Goal: Task Accomplishment & Management: Manage account settings

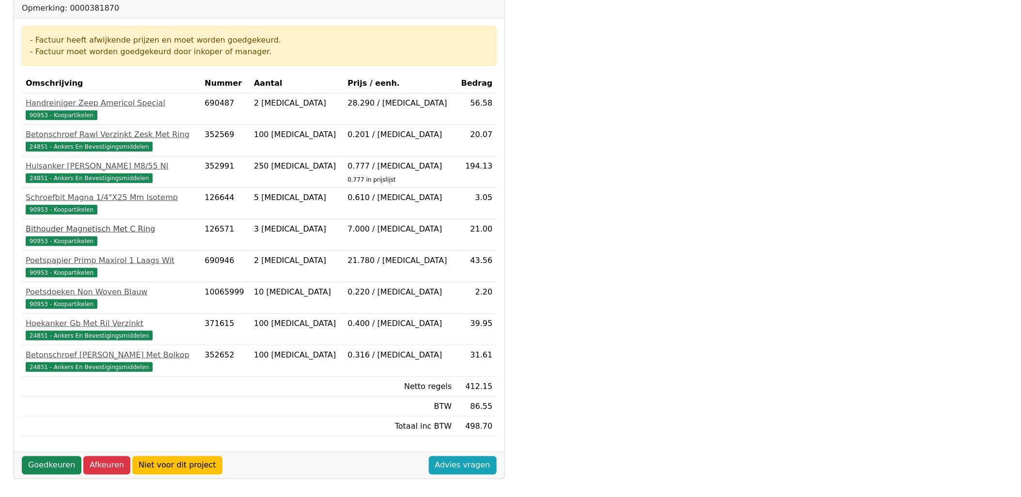
scroll to position [275, 0]
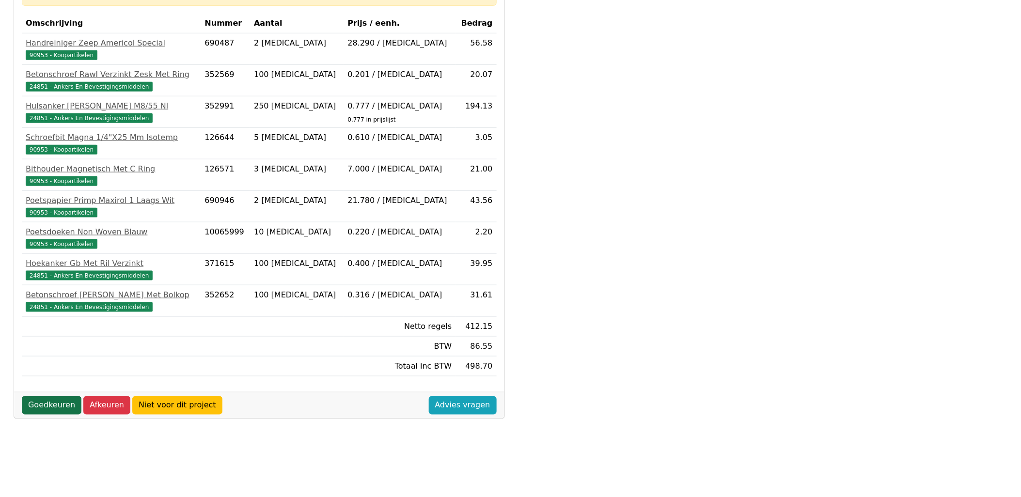
click at [51, 409] on link "Goedkeuren" at bounding box center [52, 405] width 60 height 18
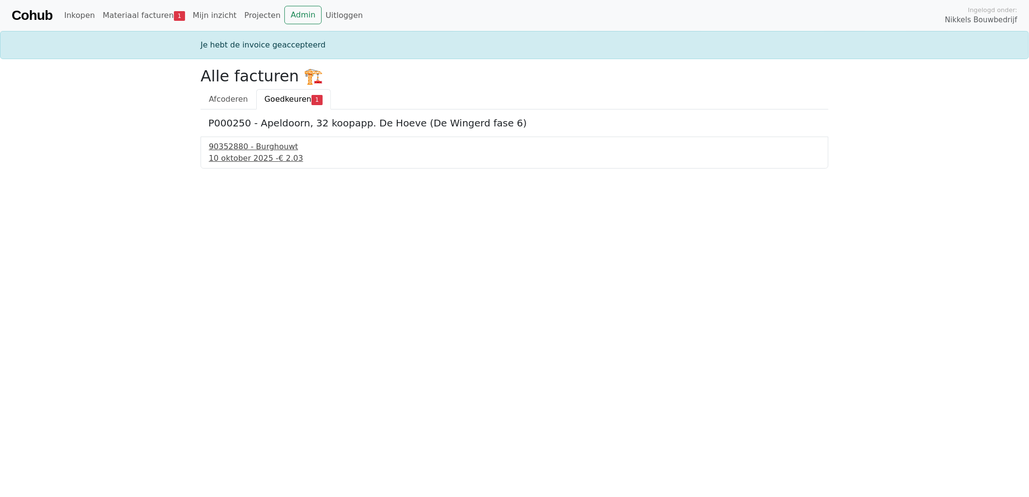
click at [279, 157] on span "€ 2.03" at bounding box center [291, 158] width 25 height 9
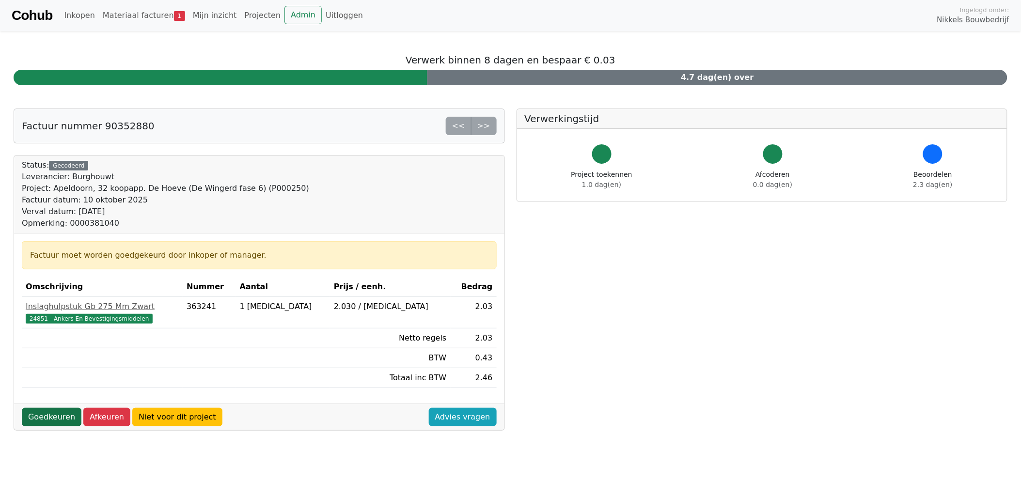
click at [41, 414] on link "Goedkeuren" at bounding box center [52, 417] width 60 height 18
